Goal: Check status: Check status

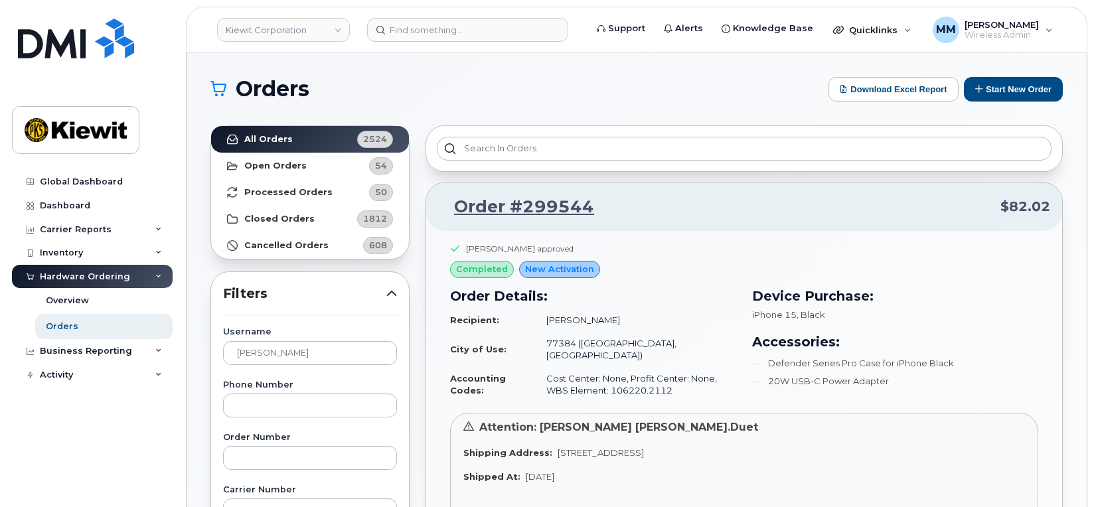
scroll to position [133, 0]
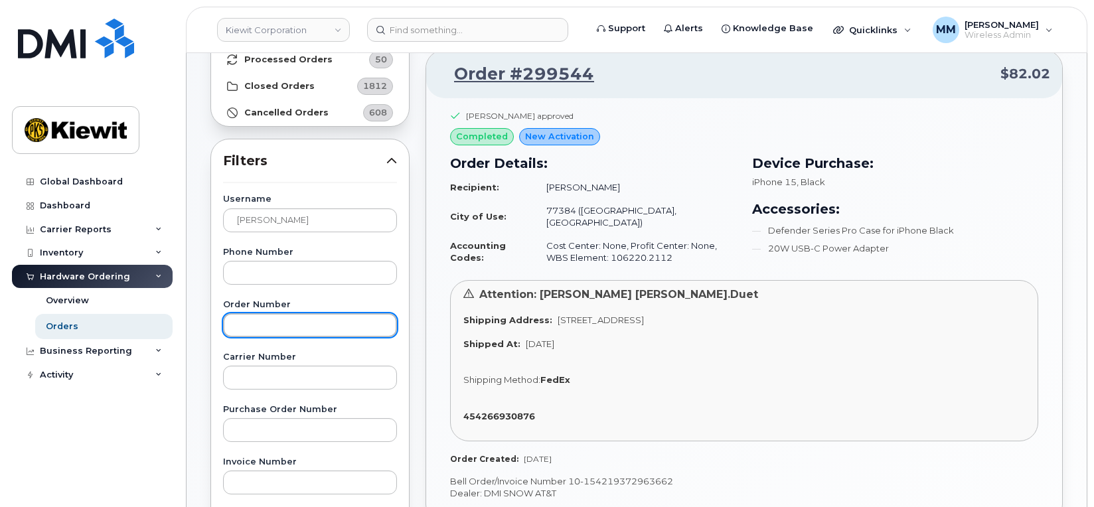
click at [321, 315] on input "text" at bounding box center [310, 325] width 174 height 24
paste input "299699"
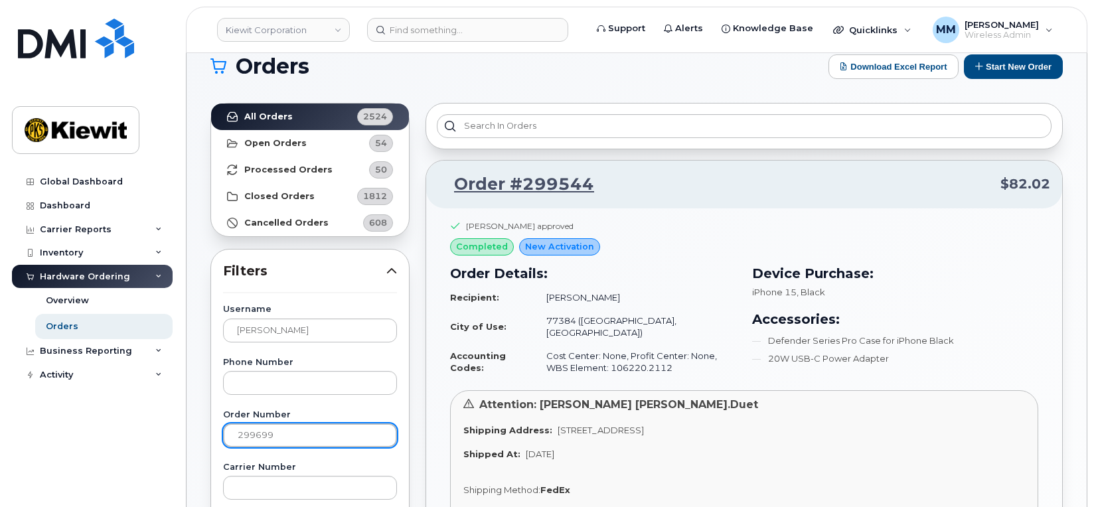
scroll to position [0, 0]
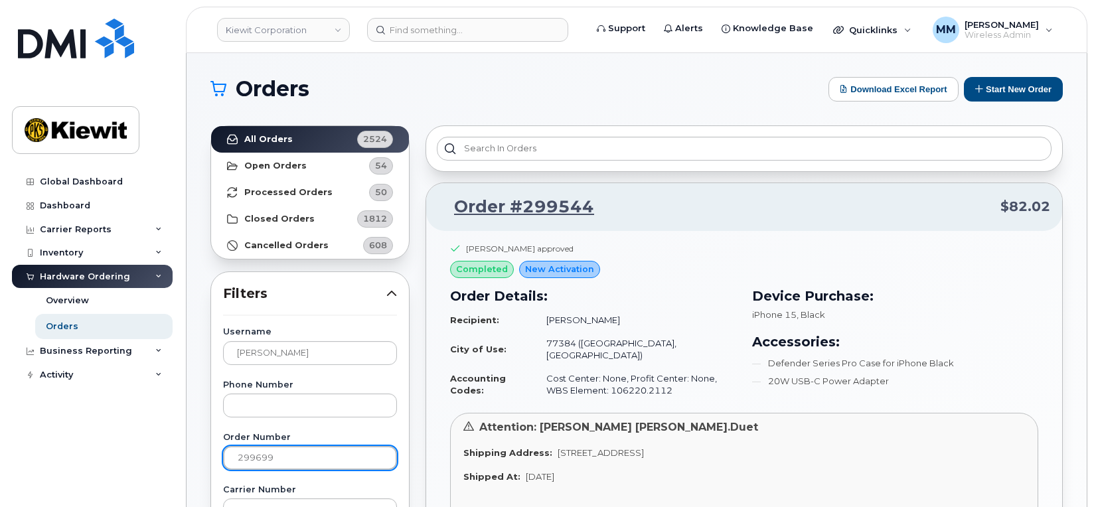
type input "299699"
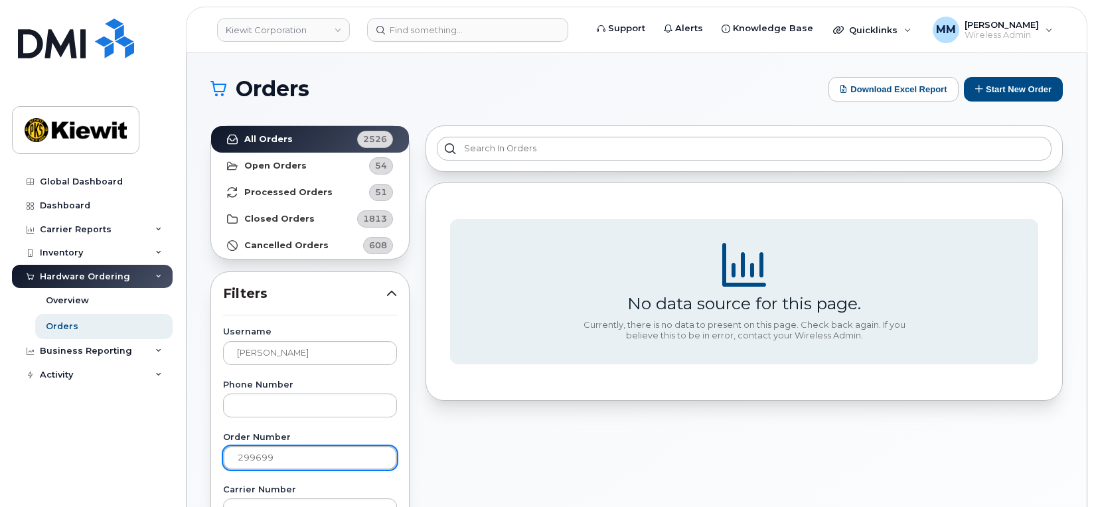
click at [239, 457] on input "299699" at bounding box center [310, 458] width 174 height 24
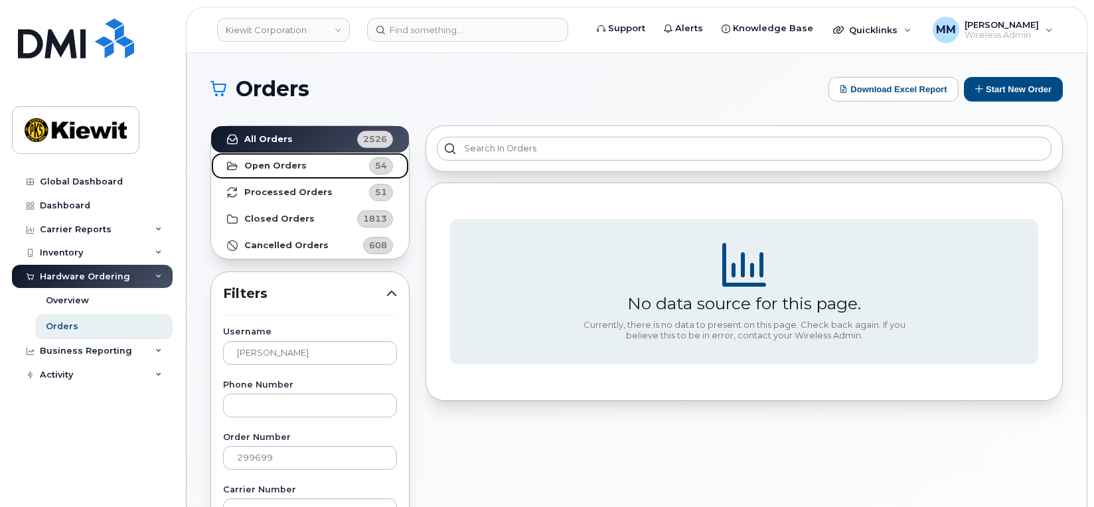
click at [285, 167] on strong "Open Orders" at bounding box center [275, 166] width 62 height 11
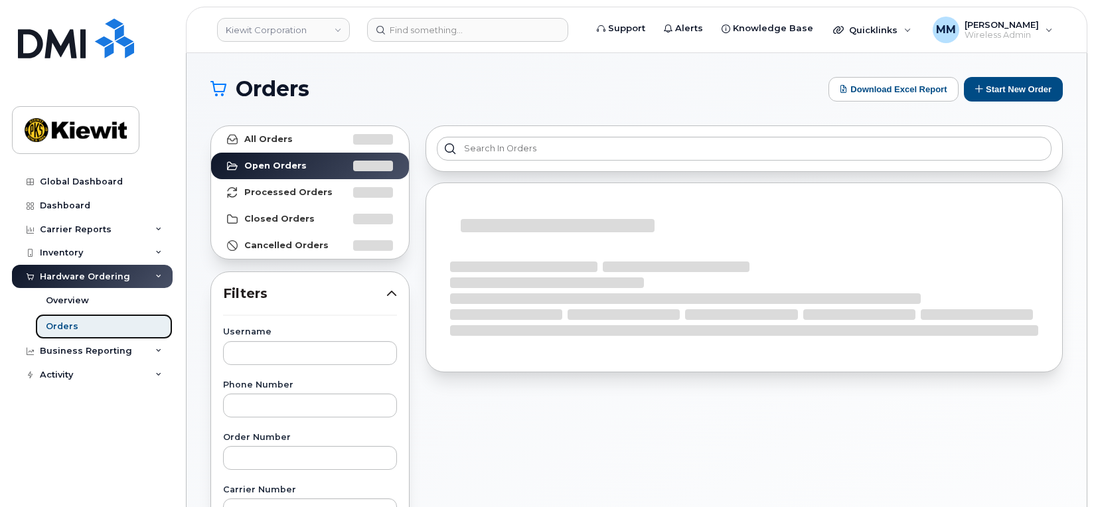
click at [64, 325] on div "Orders" at bounding box center [62, 327] width 33 height 12
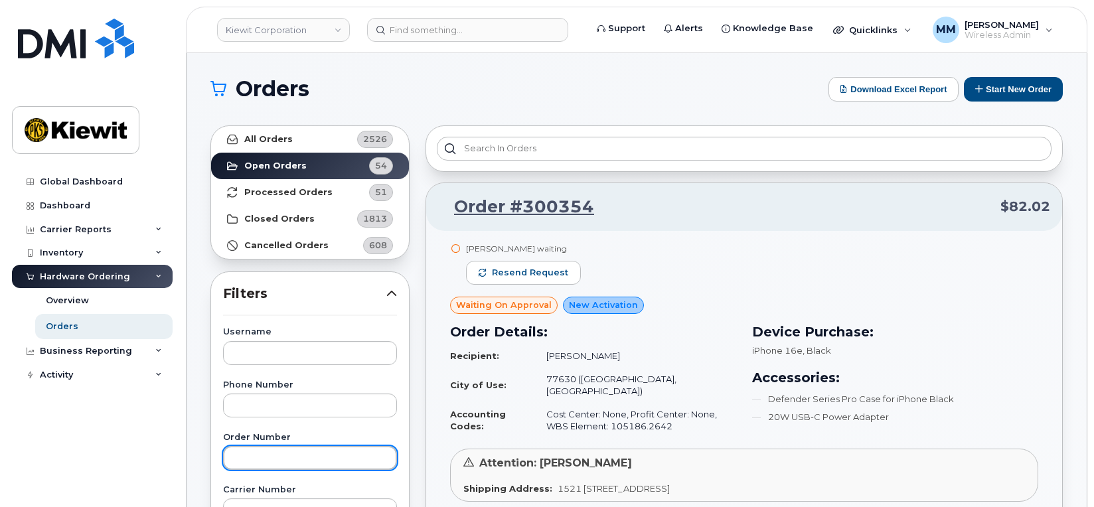
click at [266, 449] on input "text" at bounding box center [310, 458] width 174 height 24
paste input "299699"
type input "299699"
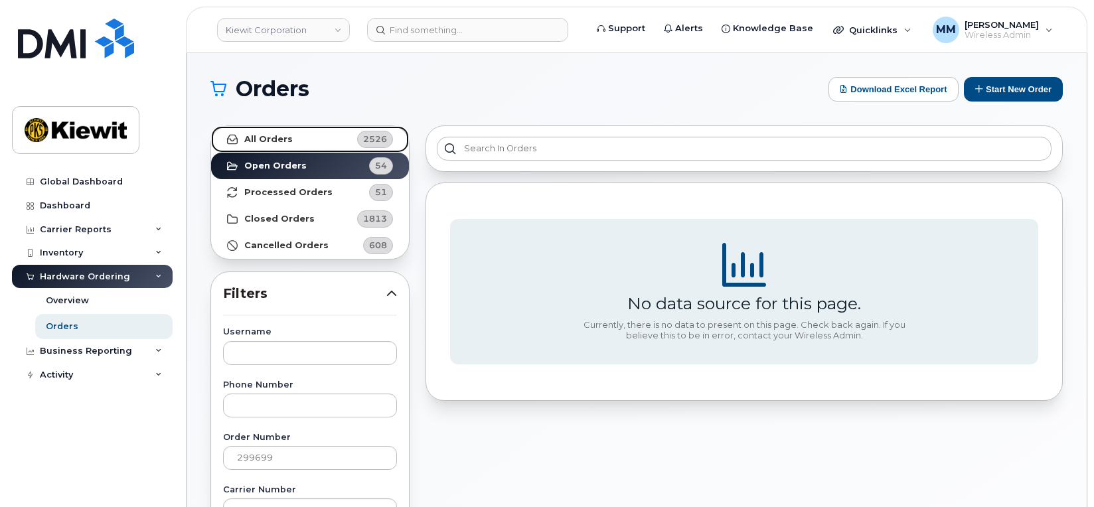
click at [271, 127] on link "All Orders 2526" at bounding box center [310, 139] width 198 height 27
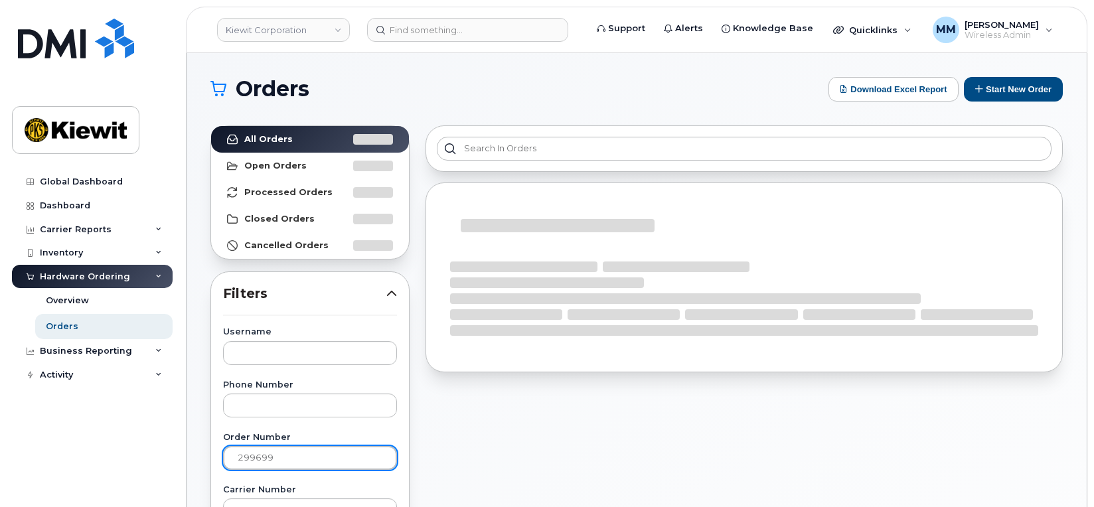
click at [299, 465] on input "299699" at bounding box center [310, 458] width 174 height 24
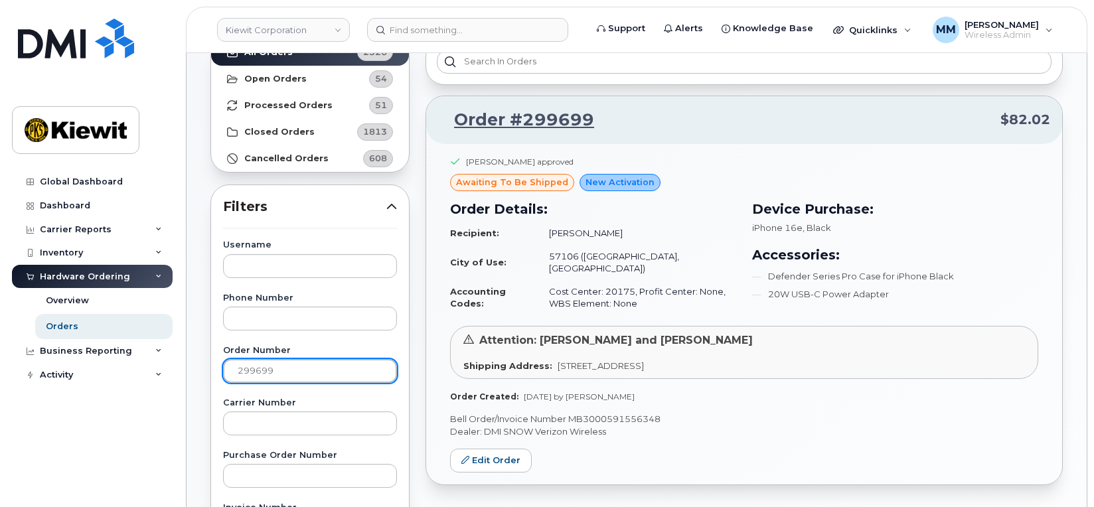
scroll to position [88, 0]
